Goal: Navigation & Orientation: Find specific page/section

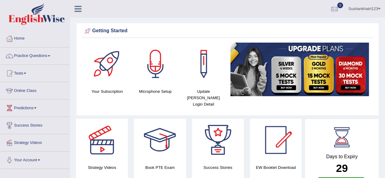
click at [30, 91] on link "Online Class" at bounding box center [34, 89] width 69 height 15
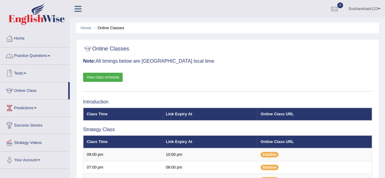
click at [26, 53] on link "Practice Questions" at bounding box center [34, 55] width 69 height 15
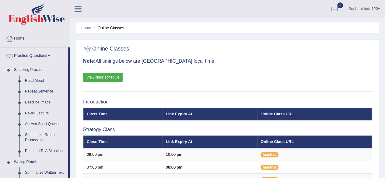
click at [26, 53] on link "Practice Questions" at bounding box center [34, 55] width 68 height 15
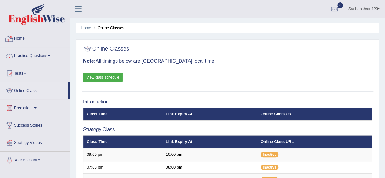
click at [24, 41] on link "Home" at bounding box center [34, 37] width 69 height 15
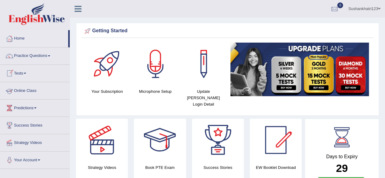
click at [23, 89] on link "Online Class" at bounding box center [34, 89] width 69 height 15
